Goal: Task Accomplishment & Management: Use online tool/utility

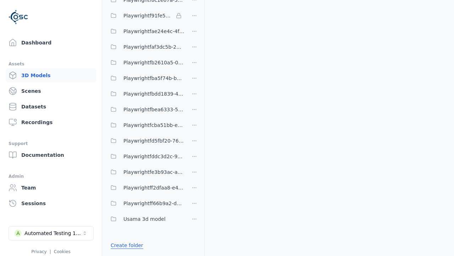
click at [125, 245] on link "Create folder" at bounding box center [127, 244] width 33 height 7
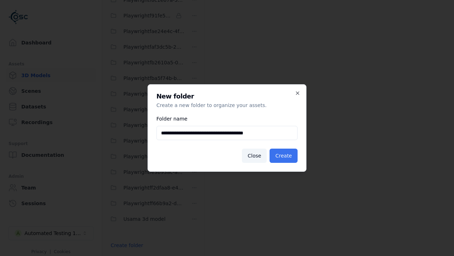
type input "**********"
click at [285, 155] on button "Create" at bounding box center [284, 155] width 28 height 14
